Goal: Task Accomplishment & Management: Use online tool/utility

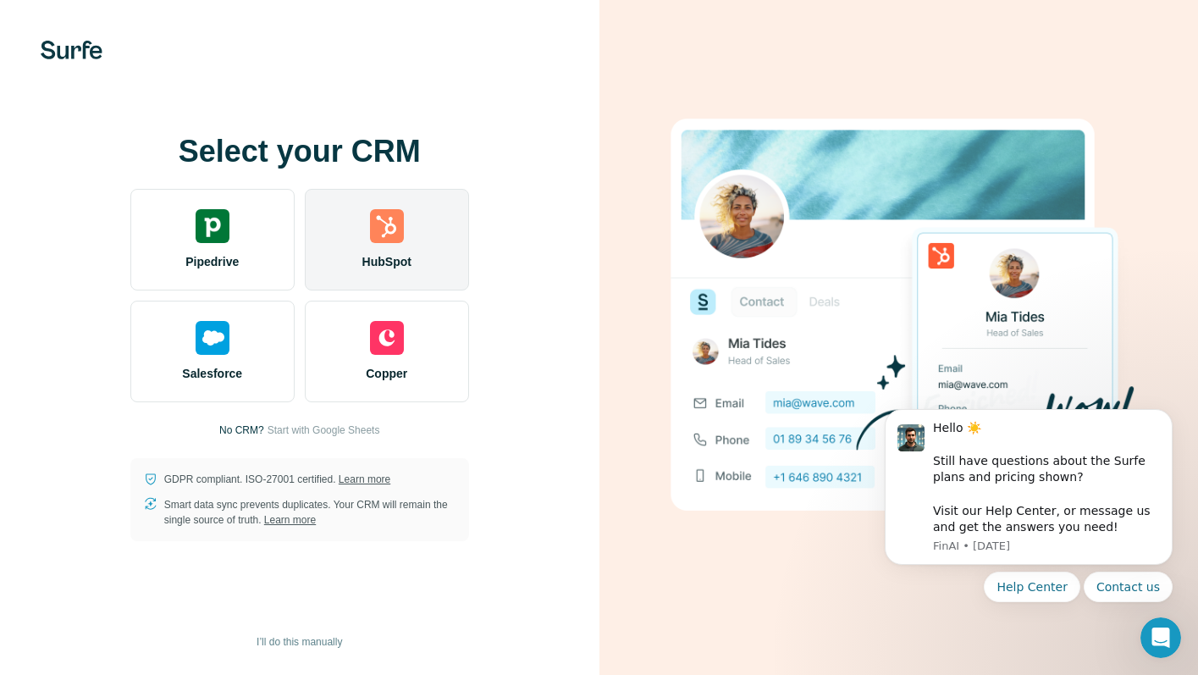
click at [415, 244] on div "HubSpot" at bounding box center [387, 240] width 164 height 102
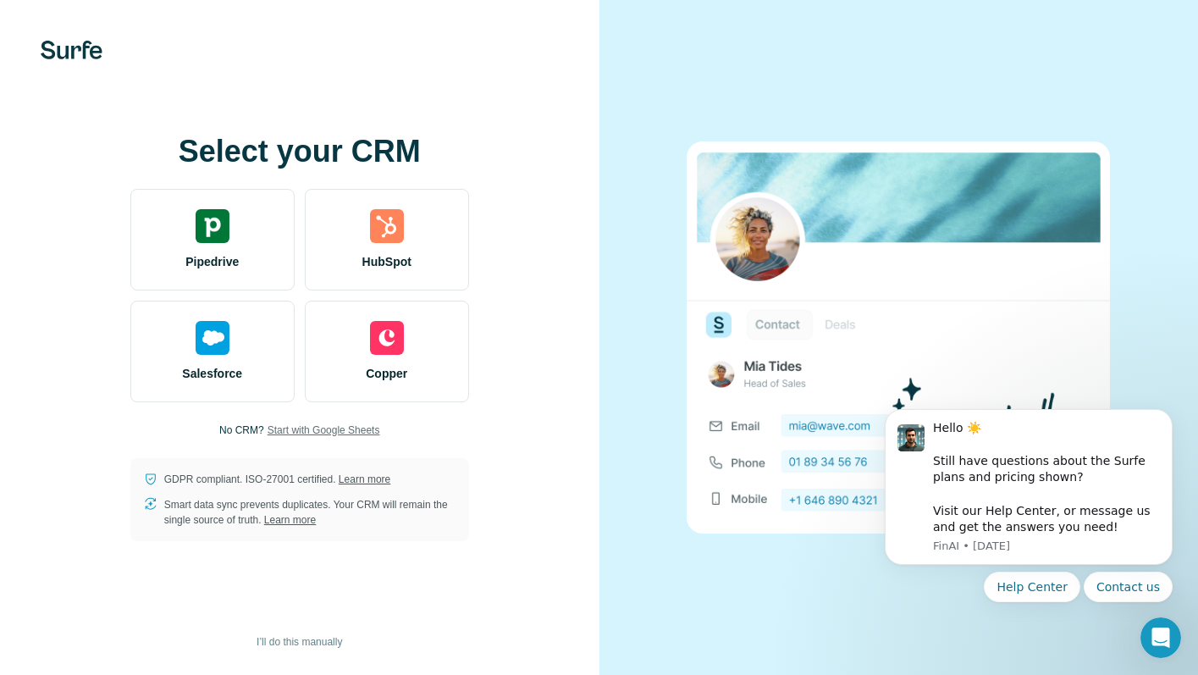
click at [340, 428] on span "Start with Google Sheets" at bounding box center [324, 430] width 113 height 15
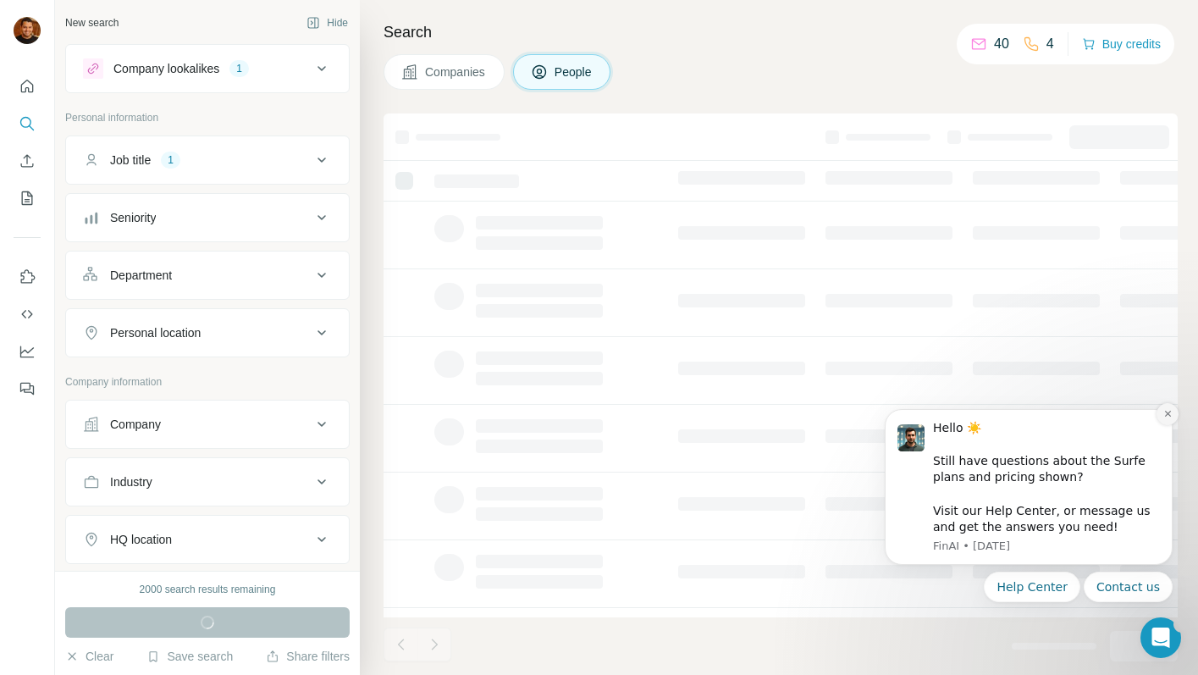
click at [1171, 410] on icon "Dismiss notification" at bounding box center [1167, 413] width 9 height 9
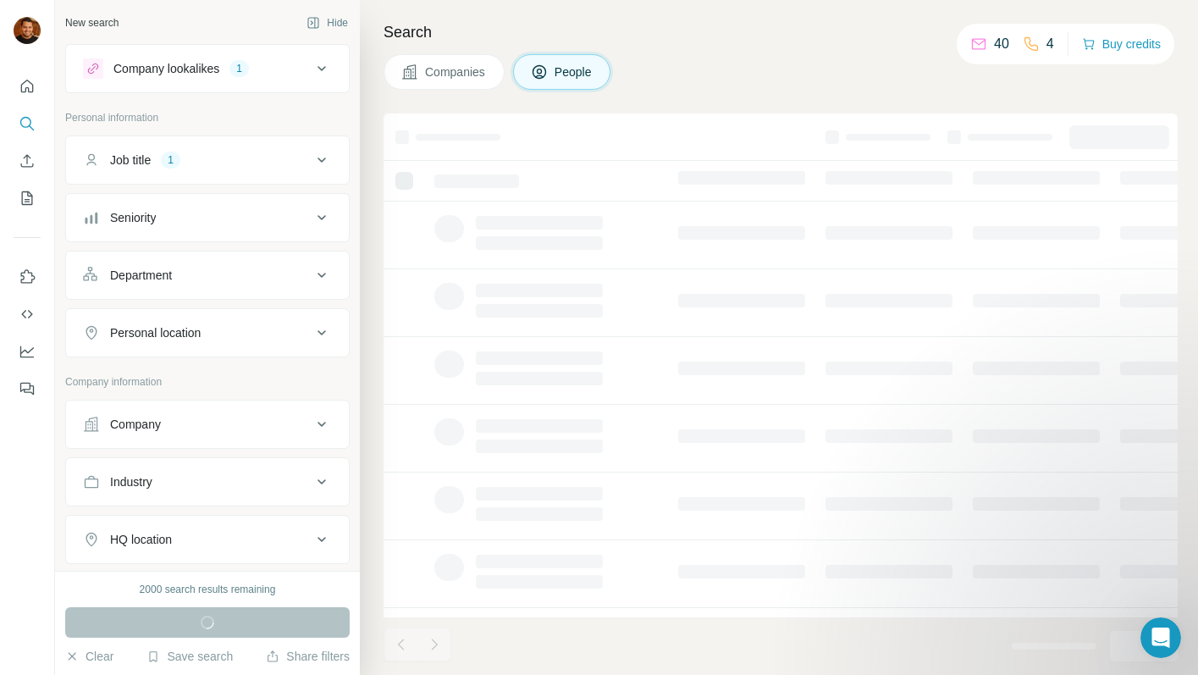
click at [217, 74] on div "Company lookalikes" at bounding box center [166, 68] width 106 height 17
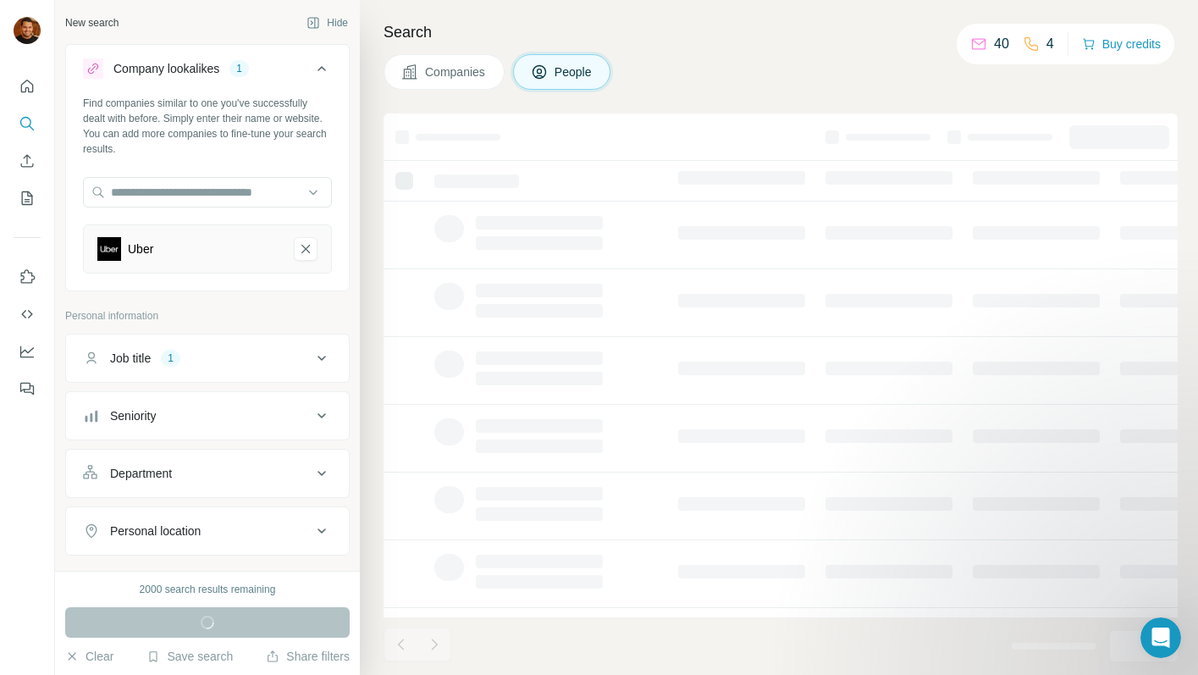
click at [214, 71] on div "Company lookalikes" at bounding box center [166, 68] width 106 height 17
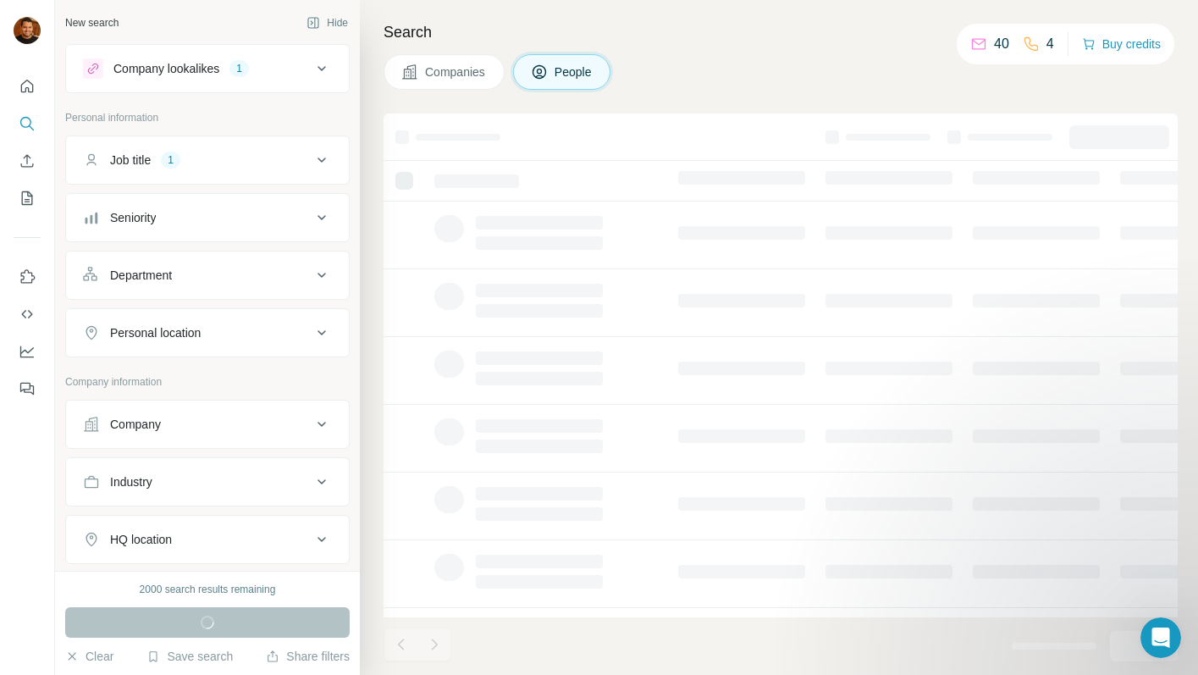
click at [188, 155] on div "Job title 1" at bounding box center [197, 160] width 229 height 17
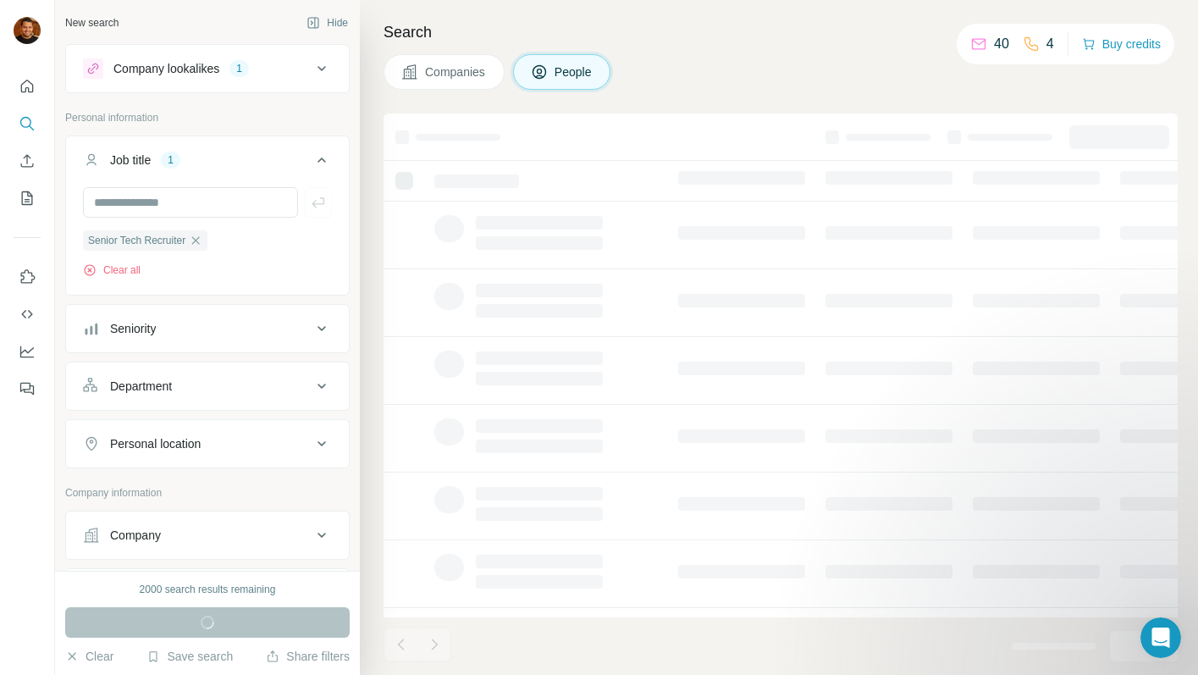
click at [188, 155] on div "Job title 1" at bounding box center [197, 160] width 229 height 17
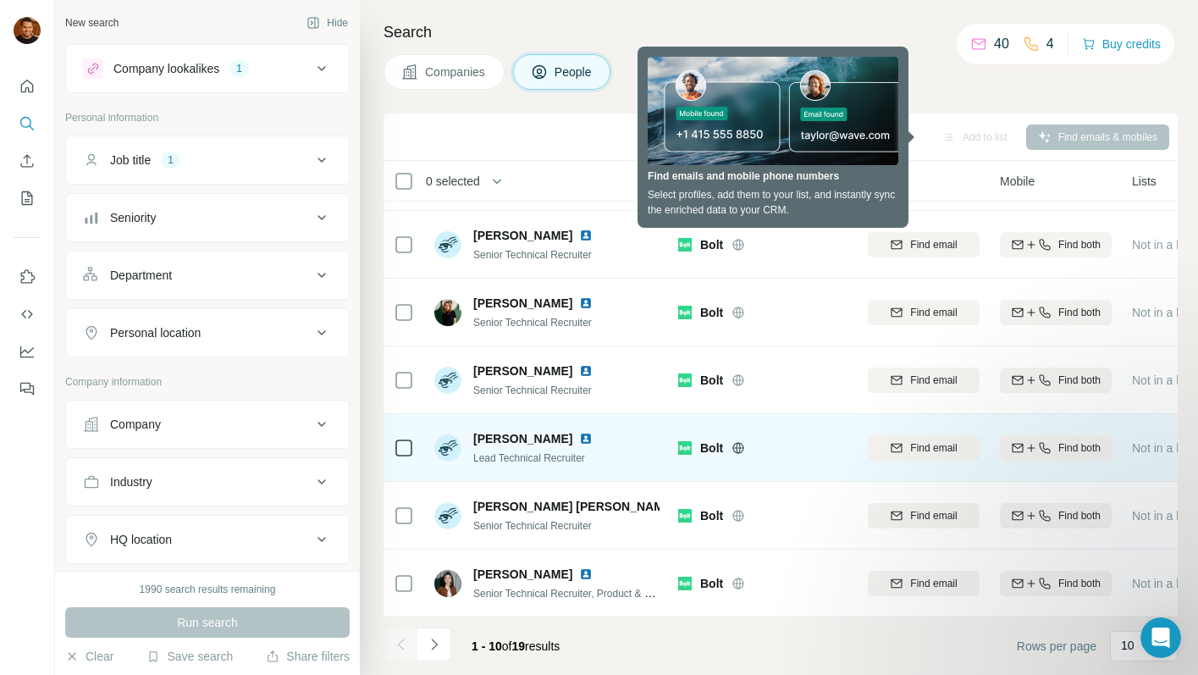
scroll to position [271, 0]
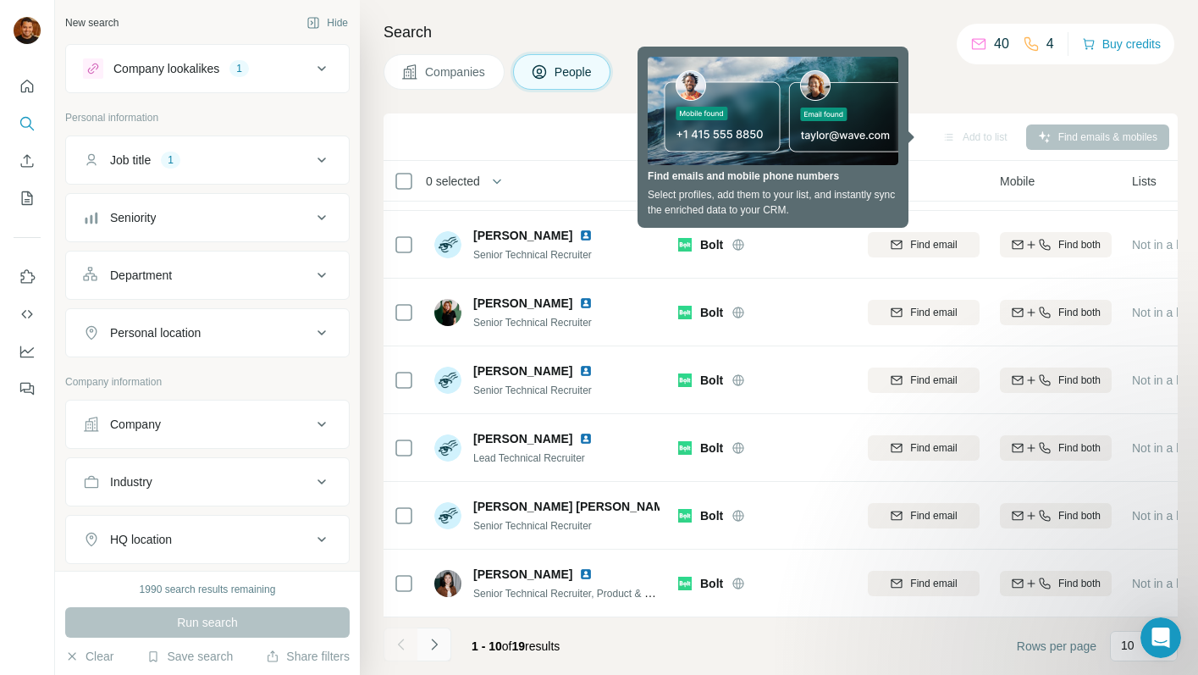
click at [440, 640] on icon "Navigate to next page" at bounding box center [434, 644] width 17 height 17
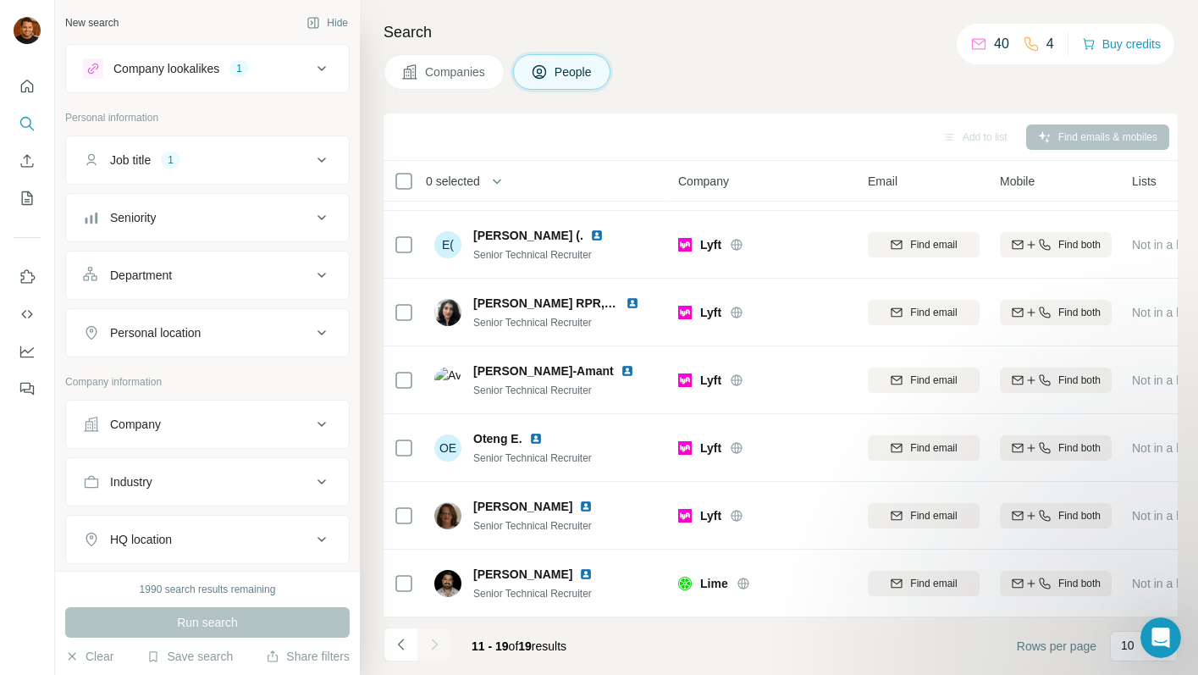
scroll to position [203, 0]
click at [375, 627] on div "Search Companies People Add to list Find emails & mobiles 0 selected People Com…" at bounding box center [779, 337] width 838 height 675
click at [397, 640] on icon "Navigate to previous page" at bounding box center [401, 644] width 17 height 17
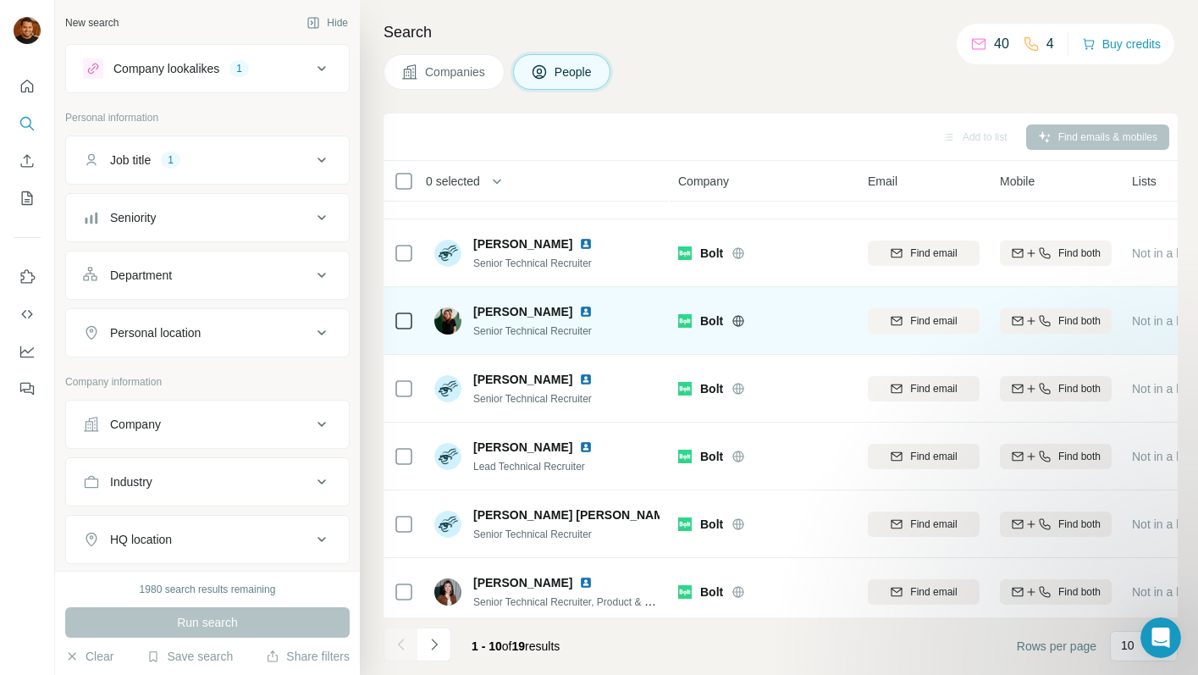
scroll to position [271, 0]
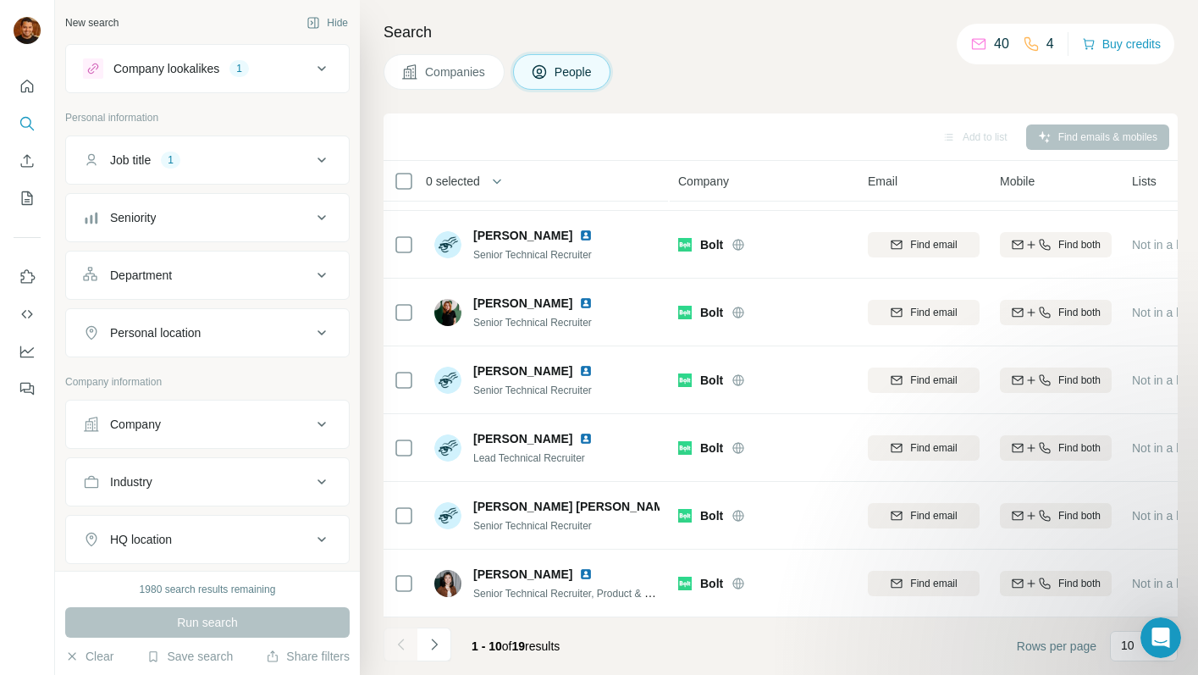
click at [318, 168] on icon at bounding box center [322, 160] width 20 height 20
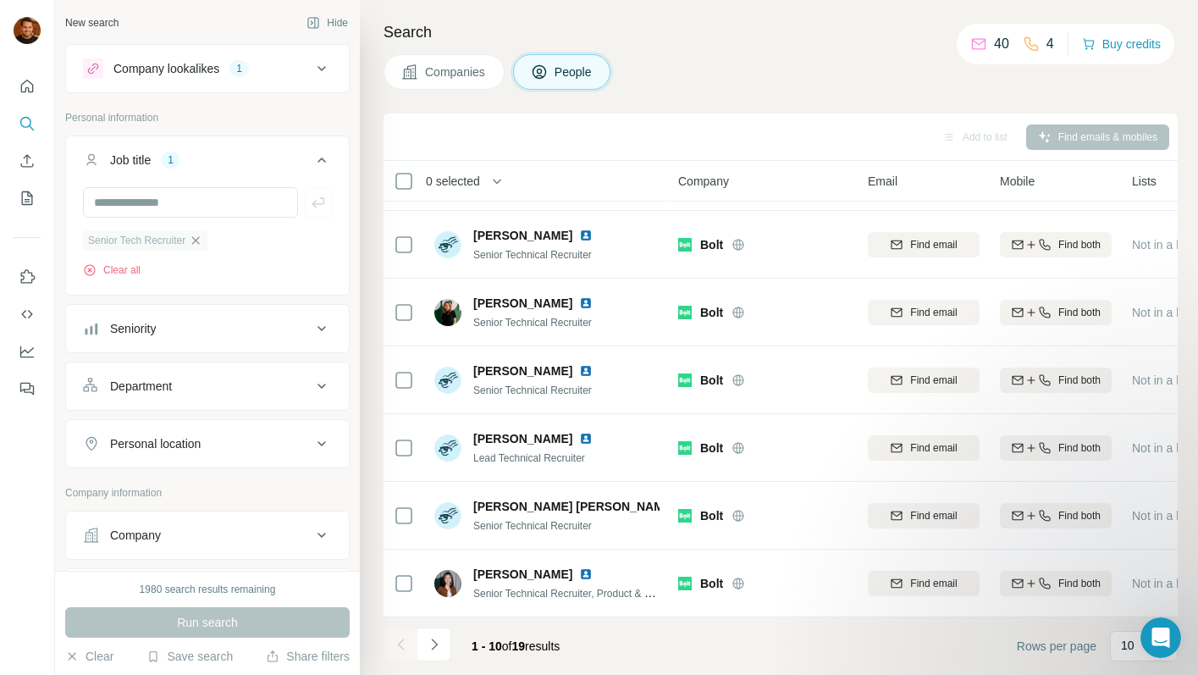
click at [202, 240] on icon "button" at bounding box center [196, 241] width 14 height 14
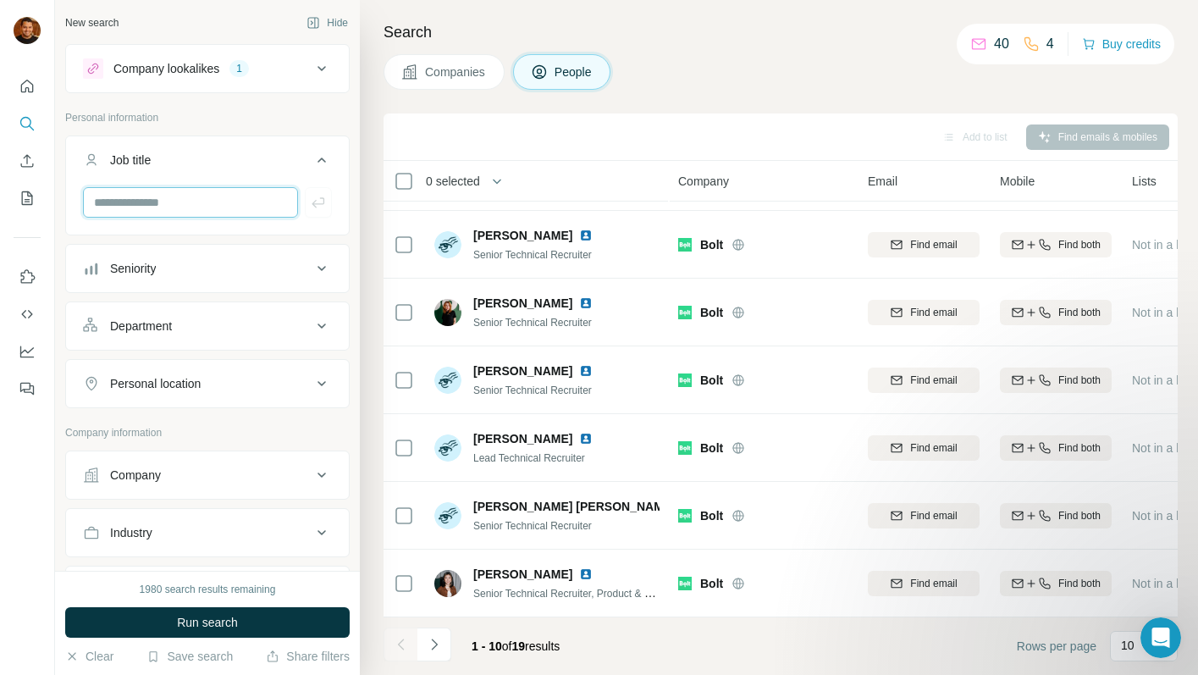
click at [174, 210] on input "text" at bounding box center [190, 202] width 215 height 30
type input "**********"
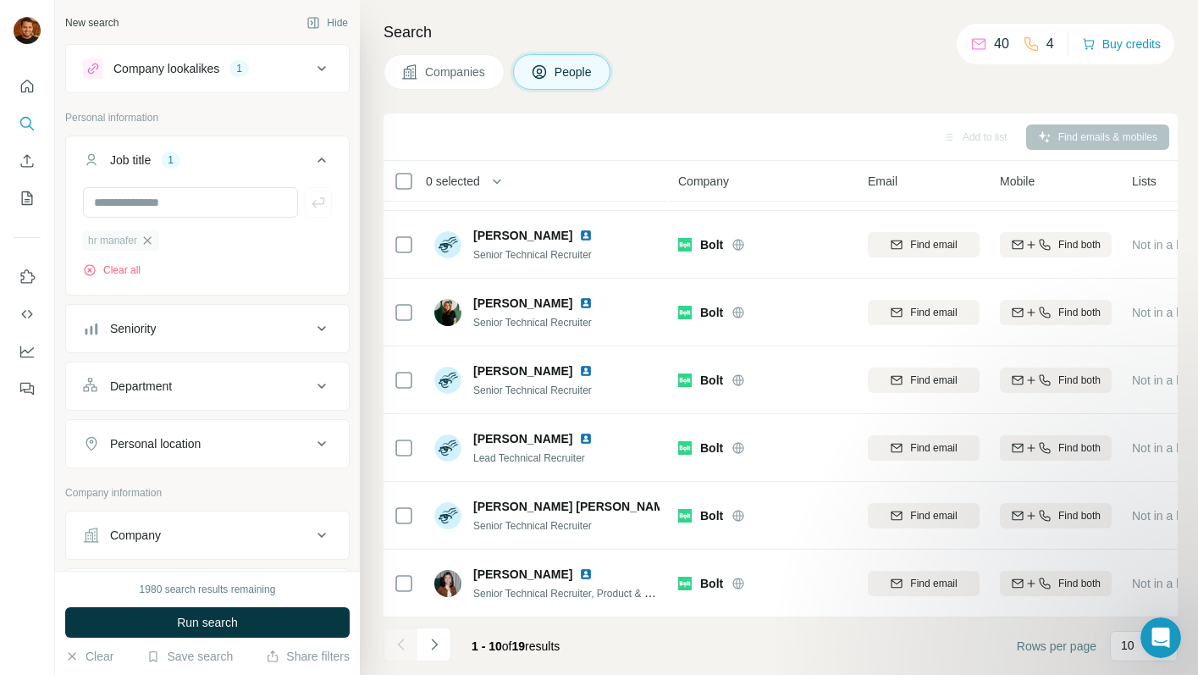
click at [152, 235] on icon "button" at bounding box center [148, 241] width 14 height 14
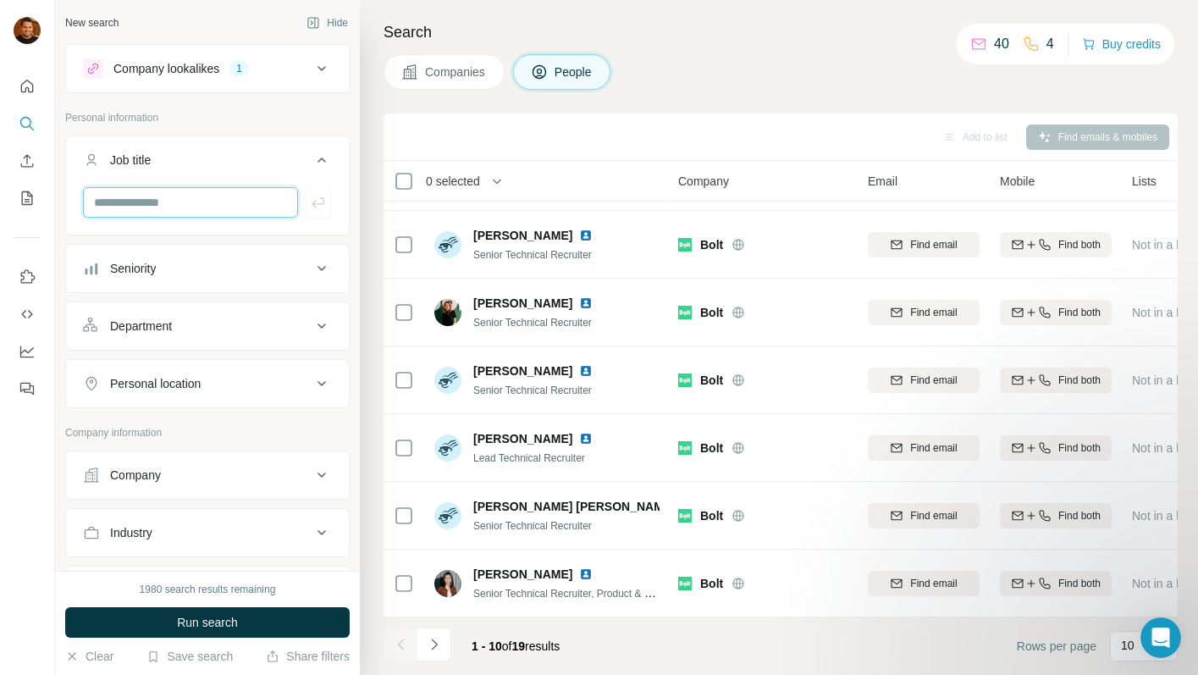
click at [143, 204] on input "text" at bounding box center [190, 202] width 215 height 30
type input "**********"
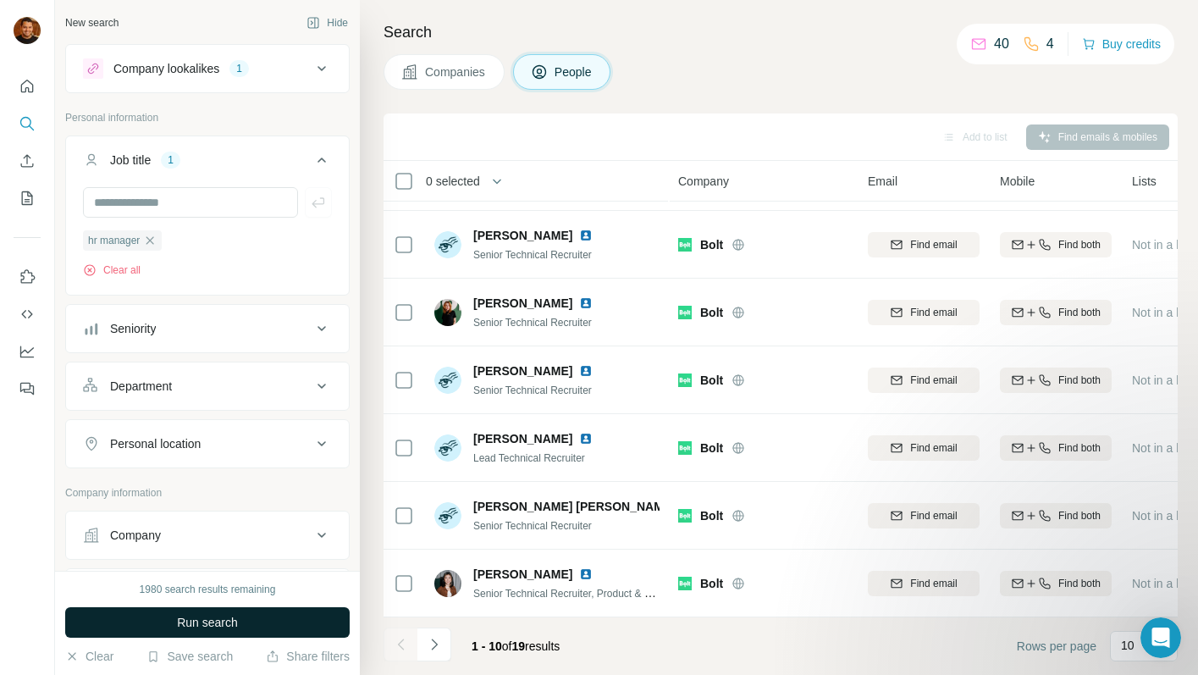
click at [209, 620] on span "Run search" at bounding box center [207, 622] width 61 height 17
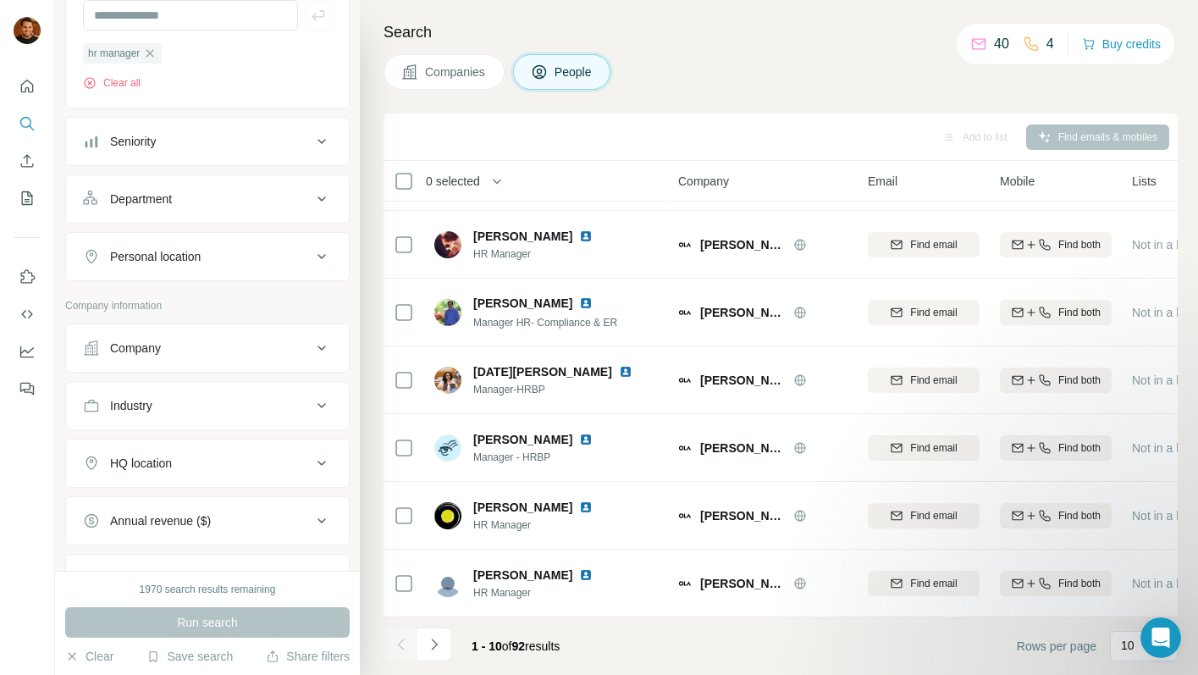
scroll to position [265, 0]
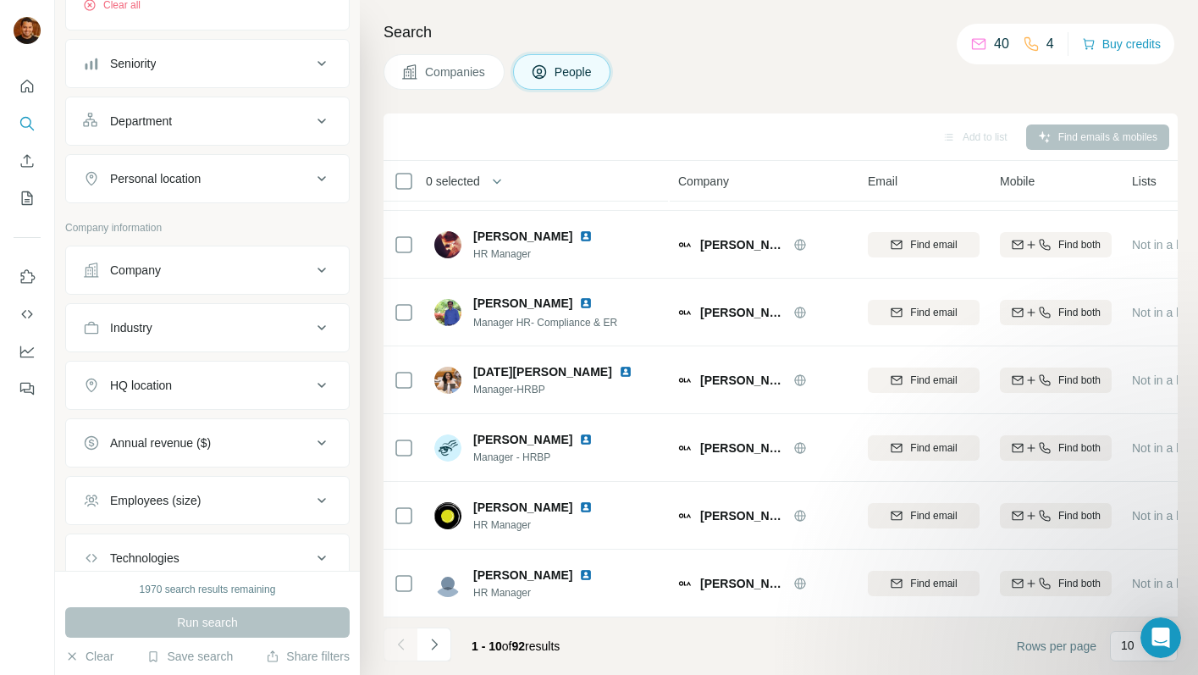
click at [169, 257] on button "Company" at bounding box center [207, 270] width 283 height 41
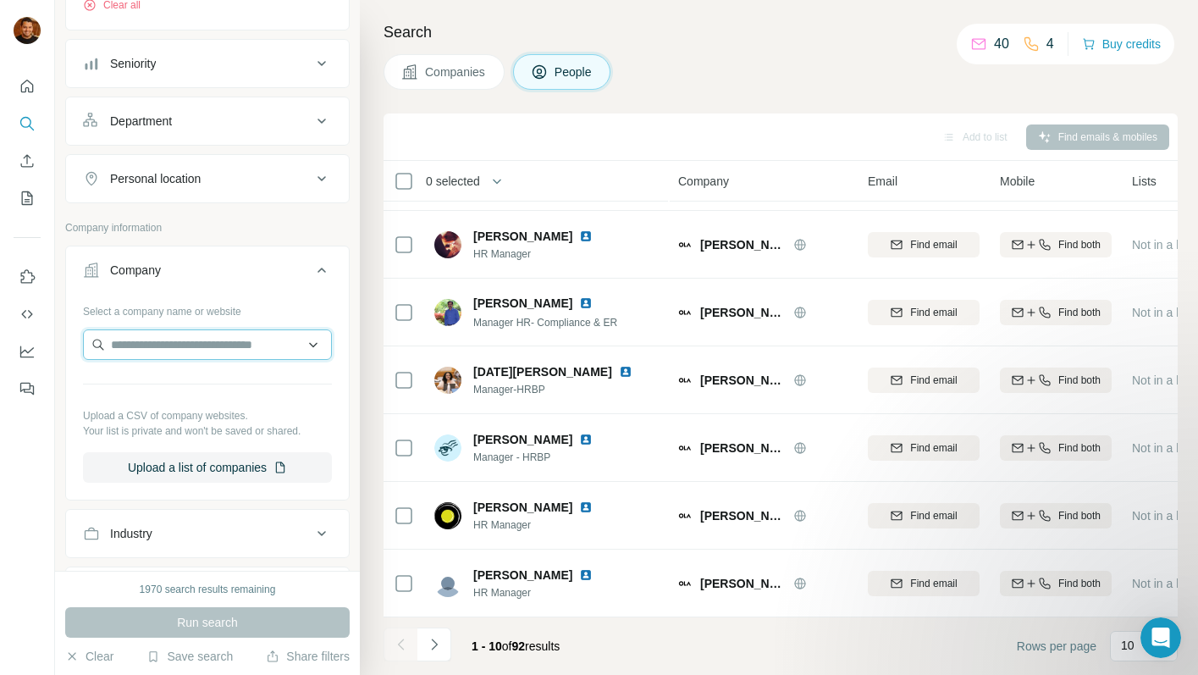
click at [151, 339] on input "text" at bounding box center [207, 344] width 249 height 30
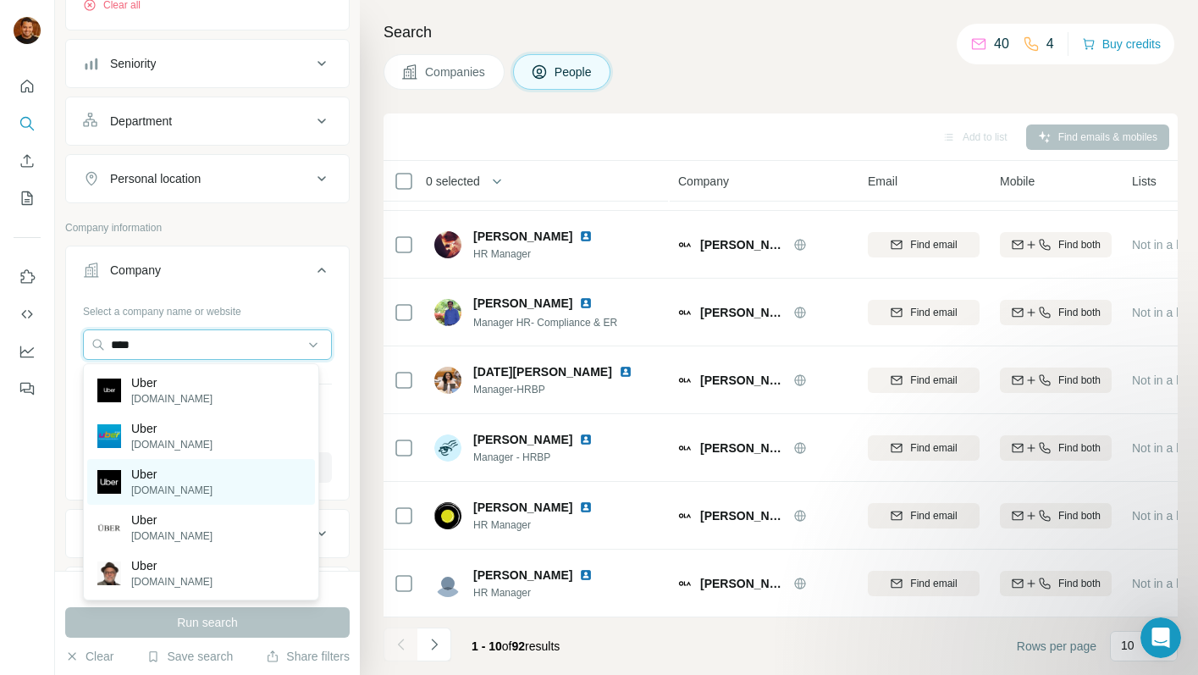
type input "****"
click at [159, 494] on p "uber.com" at bounding box center [171, 490] width 81 height 15
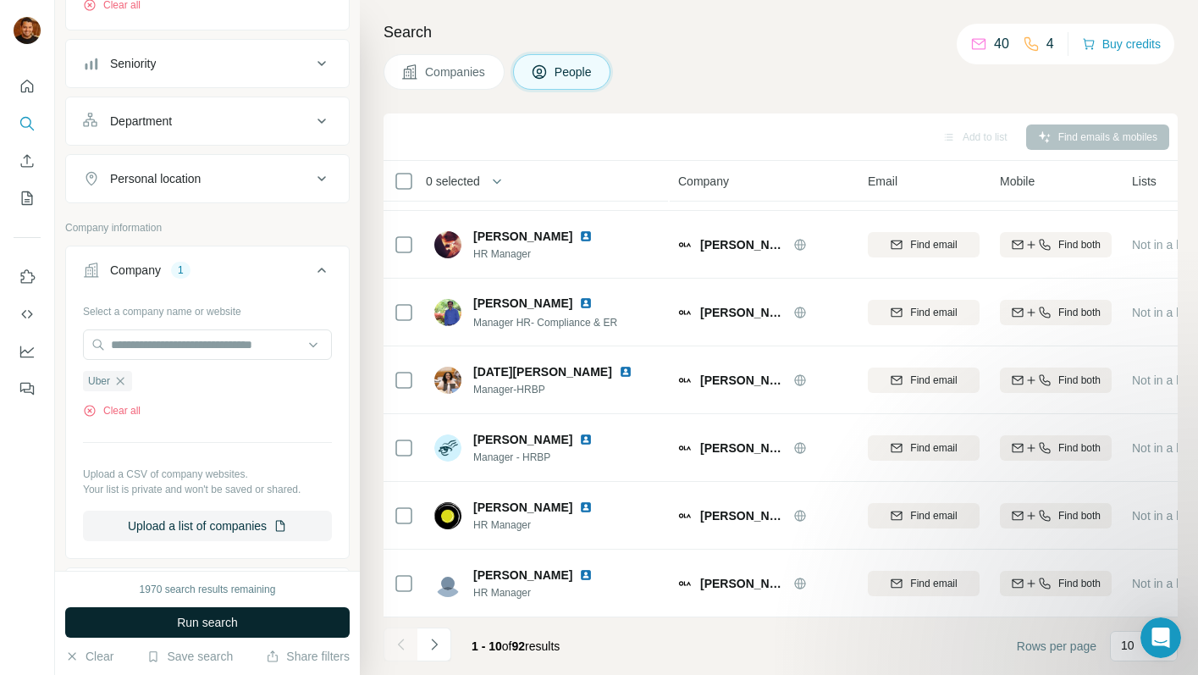
click at [184, 616] on span "Run search" at bounding box center [207, 622] width 61 height 17
